Goal: Information Seeking & Learning: Find specific fact

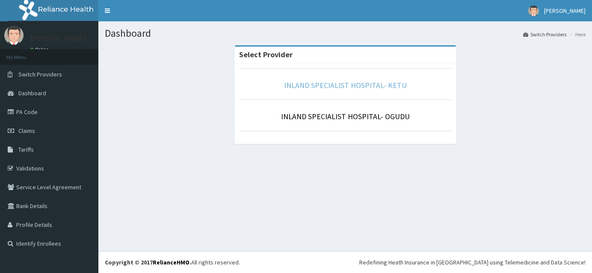
click at [336, 86] on link "INLAND SPECIALIST HOSPITAL- KETU" at bounding box center [345, 85] width 123 height 10
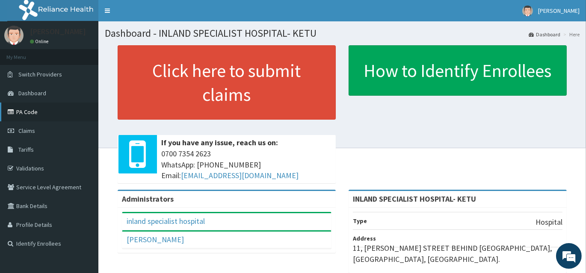
click at [45, 114] on link "PA Code" at bounding box center [49, 112] width 98 height 19
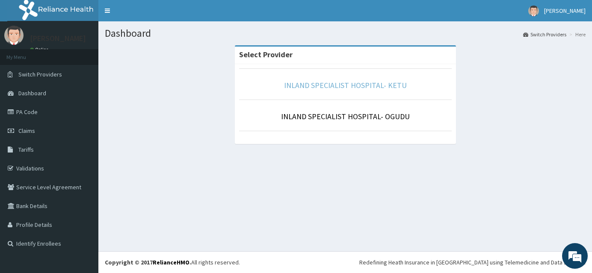
click at [334, 85] on link "INLAND SPECIALIST HOSPITAL- KETU" at bounding box center [345, 85] width 123 height 10
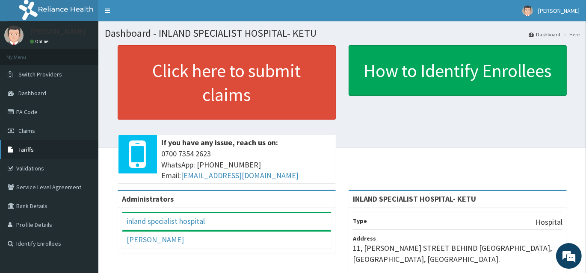
click at [31, 145] on link "Tariffs" at bounding box center [49, 149] width 98 height 19
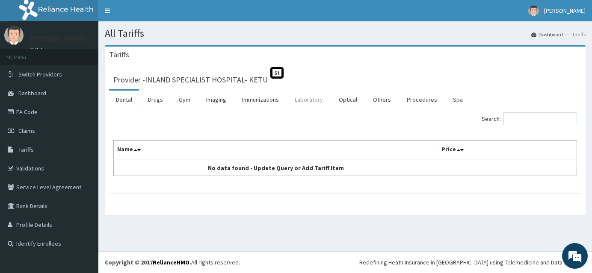
click at [307, 101] on link "Laboratory" at bounding box center [309, 100] width 42 height 18
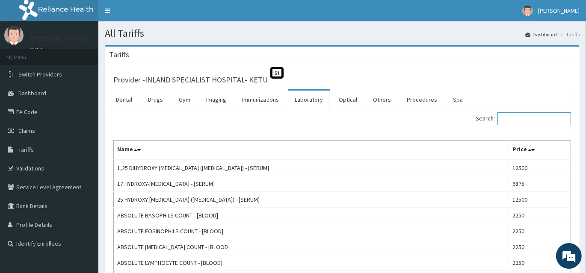
click at [533, 121] on input "Search:" at bounding box center [534, 118] width 74 height 13
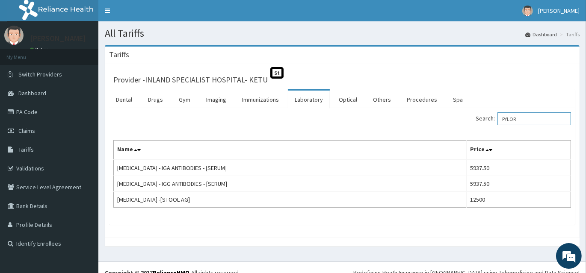
type input "PYLOR"
